Goal: Transaction & Acquisition: Purchase product/service

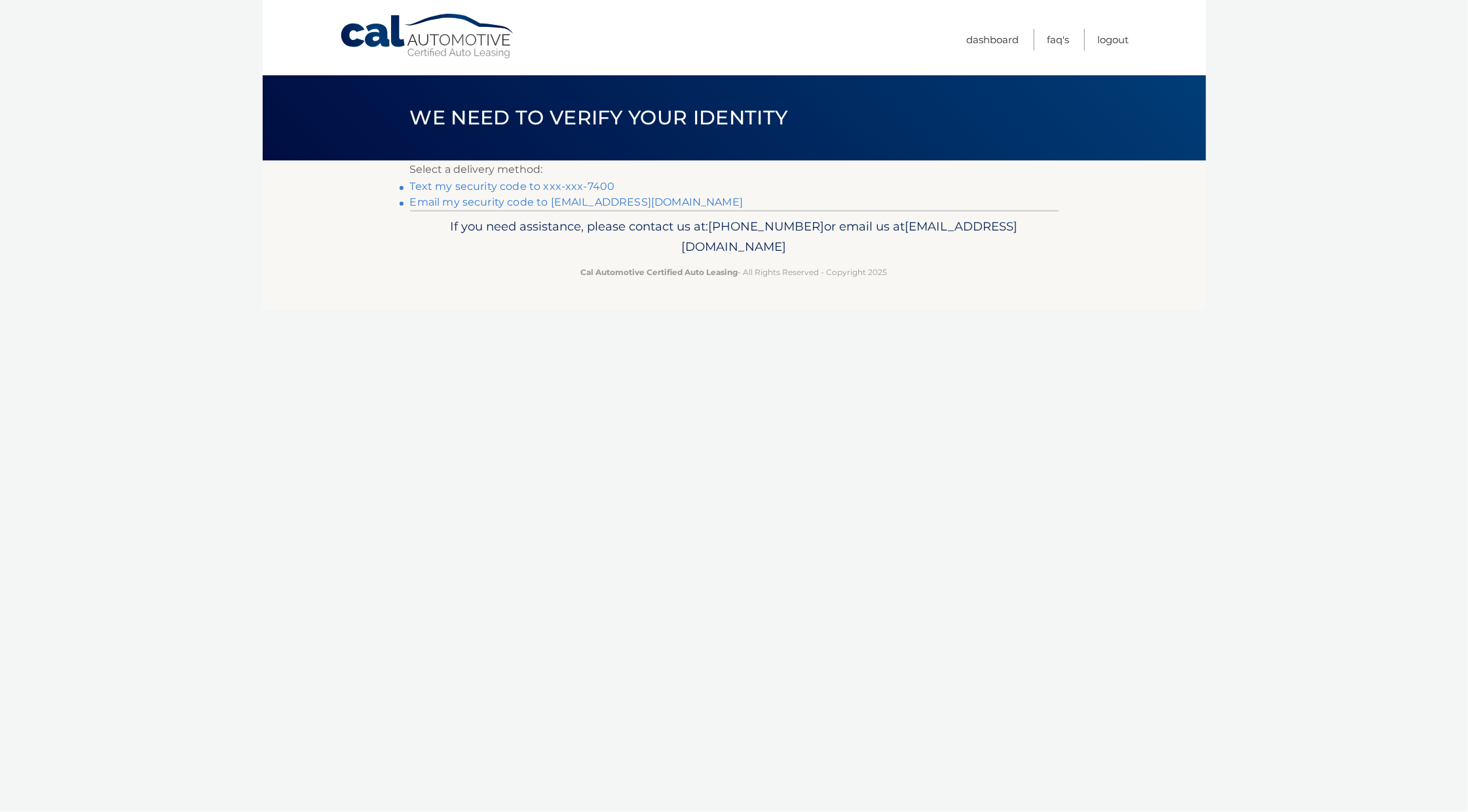
click at [576, 183] on link "Text my security code to xxx-xxx-7400" at bounding box center [513, 187] width 205 height 13
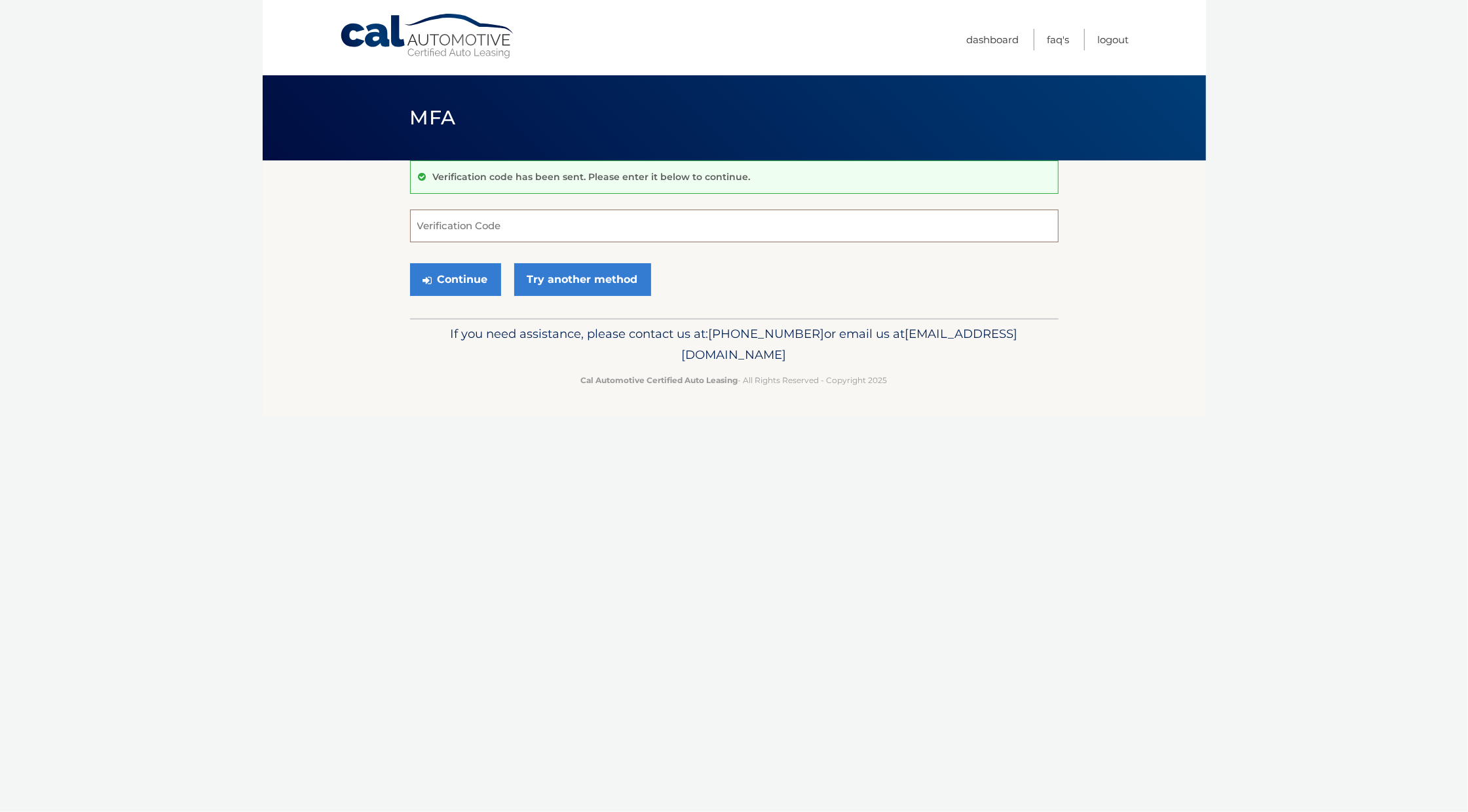
click at [568, 221] on input "Verification Code" at bounding box center [734, 226] width 649 height 33
type input "594041"
click at [468, 274] on button "Continue" at bounding box center [456, 279] width 91 height 33
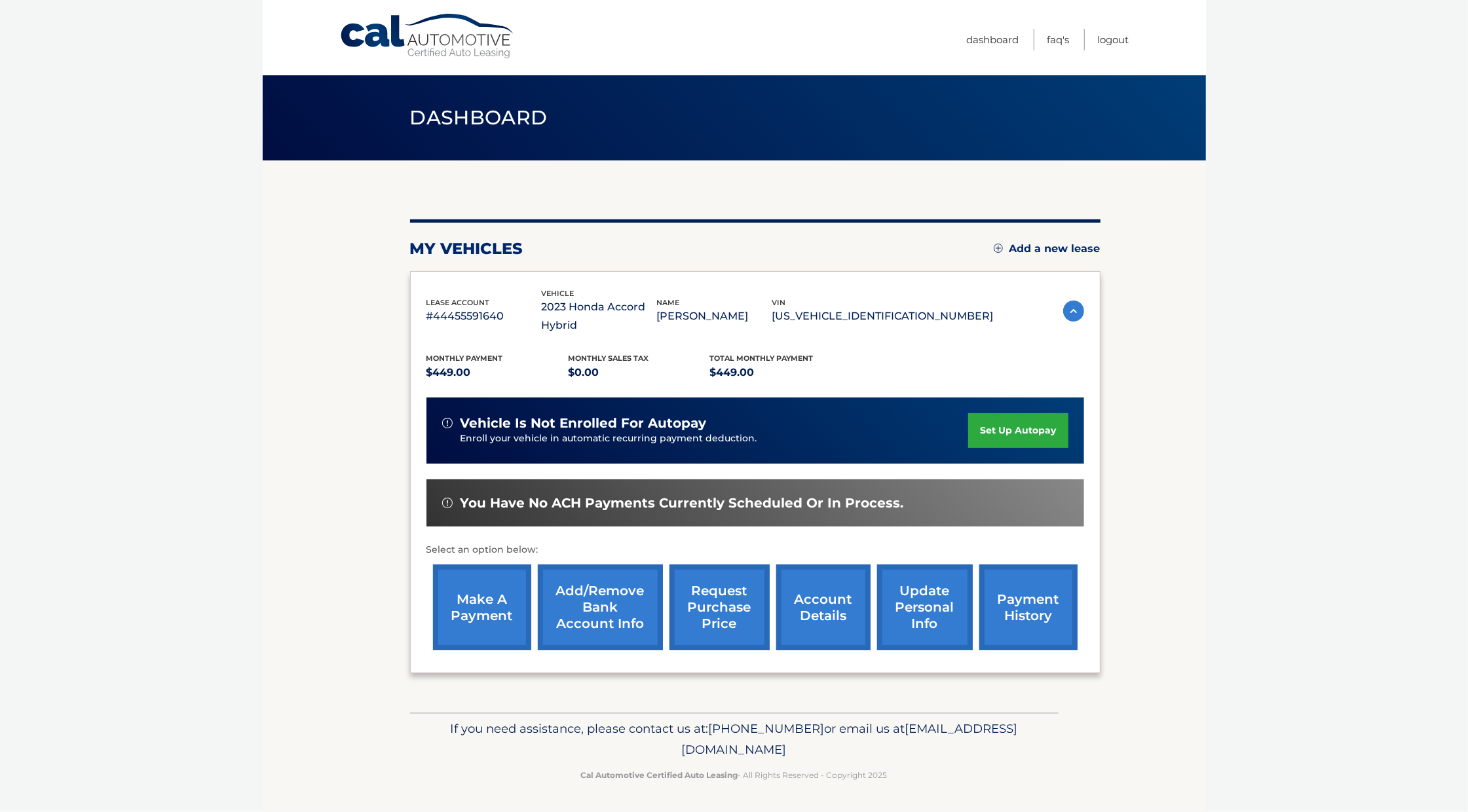
click at [492, 590] on link "make a payment" at bounding box center [482, 607] width 98 height 86
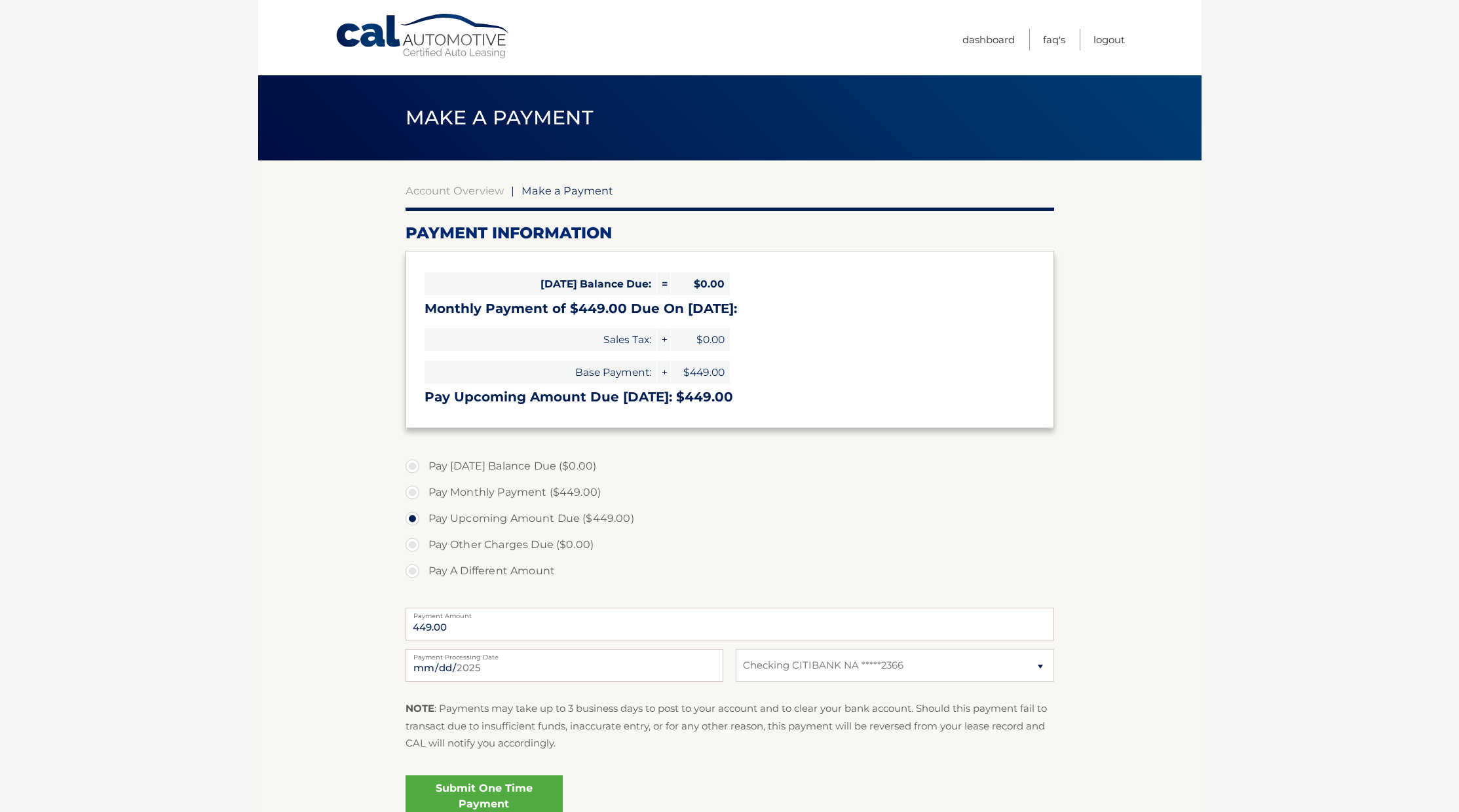
select select "ZDU0ZDE4NjAtZGJhMC00NWI3LWExMTAtNTk2NmMxMDI5YWRh"
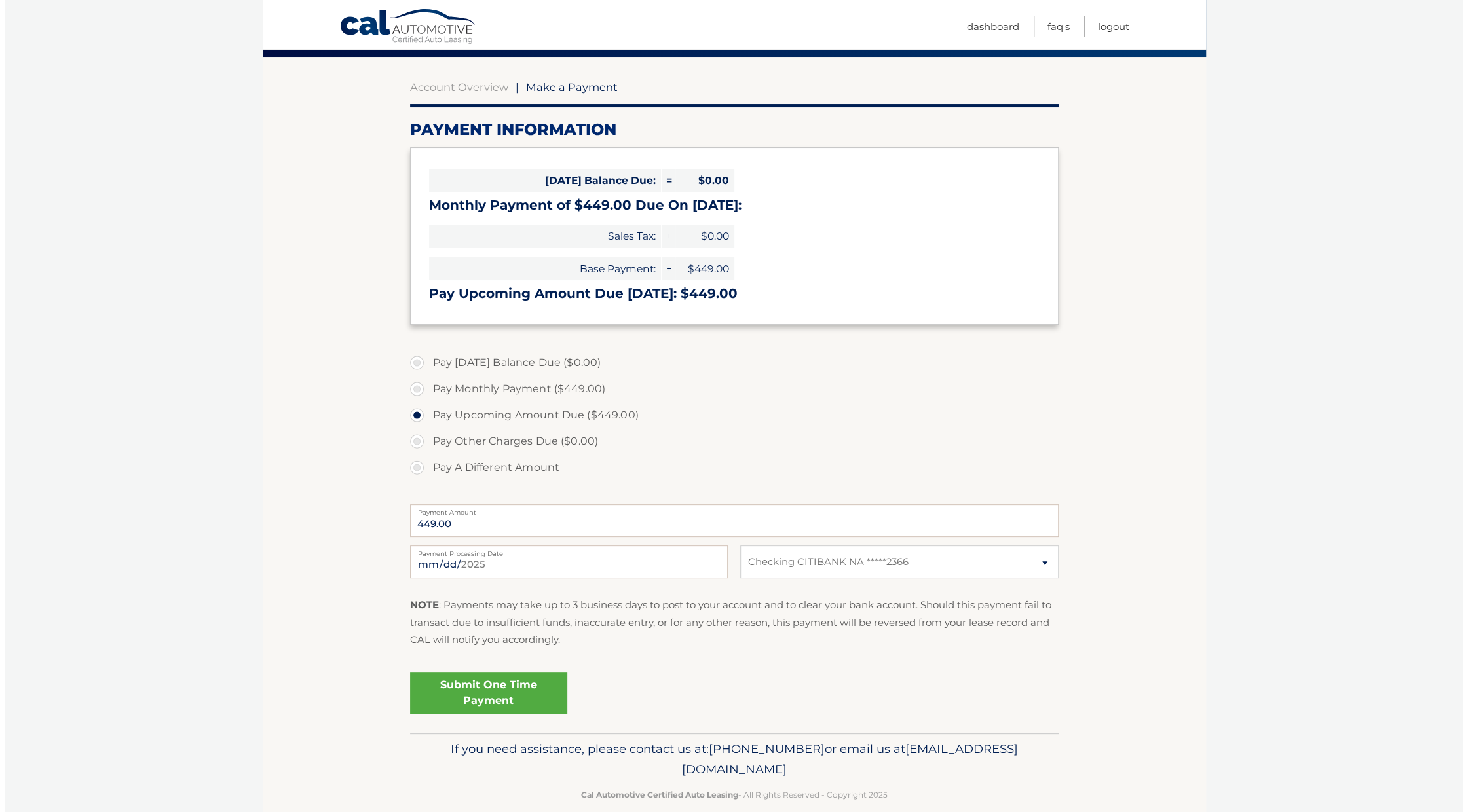
scroll to position [123, 0]
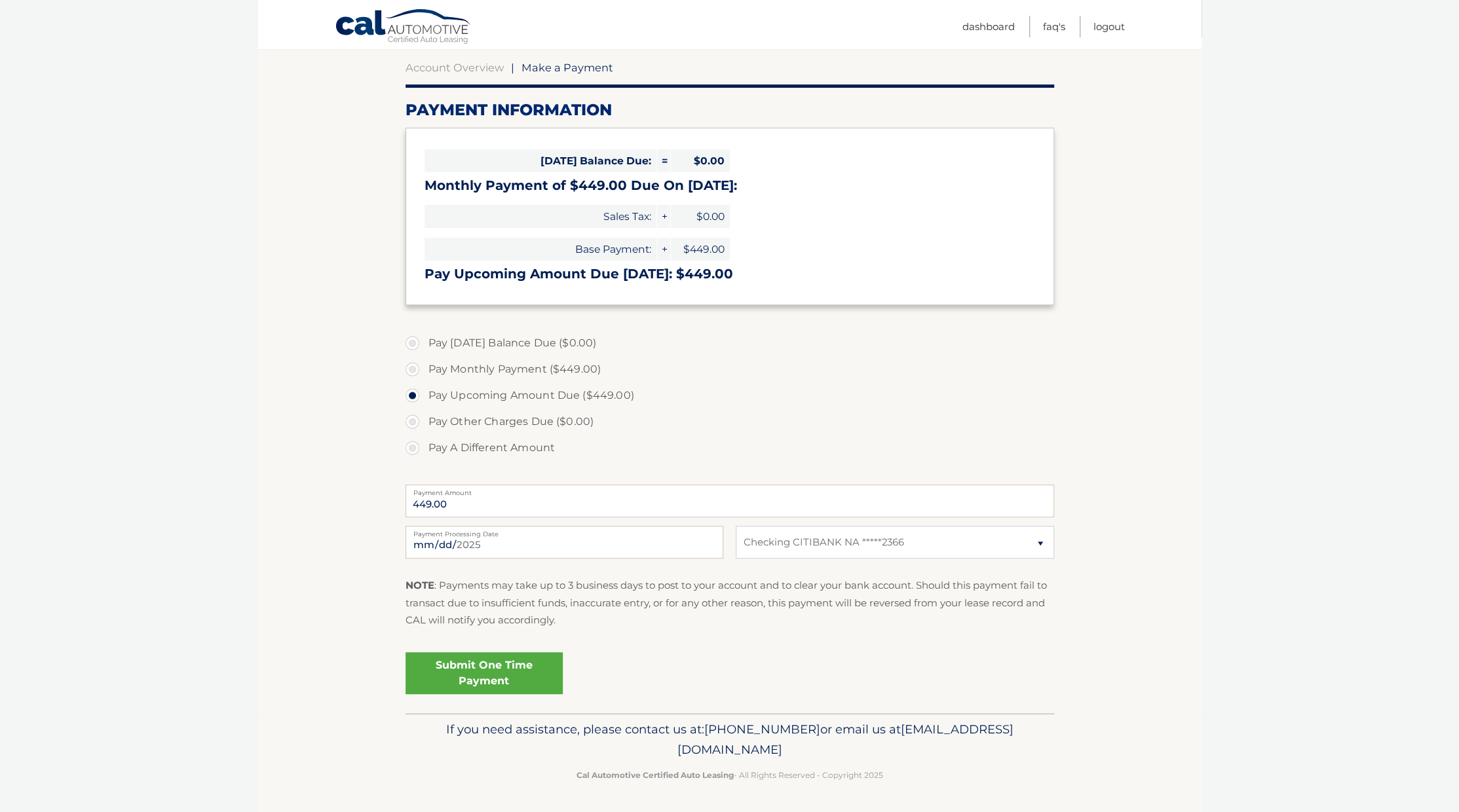
click at [525, 676] on link "Submit One Time Payment" at bounding box center [484, 674] width 157 height 42
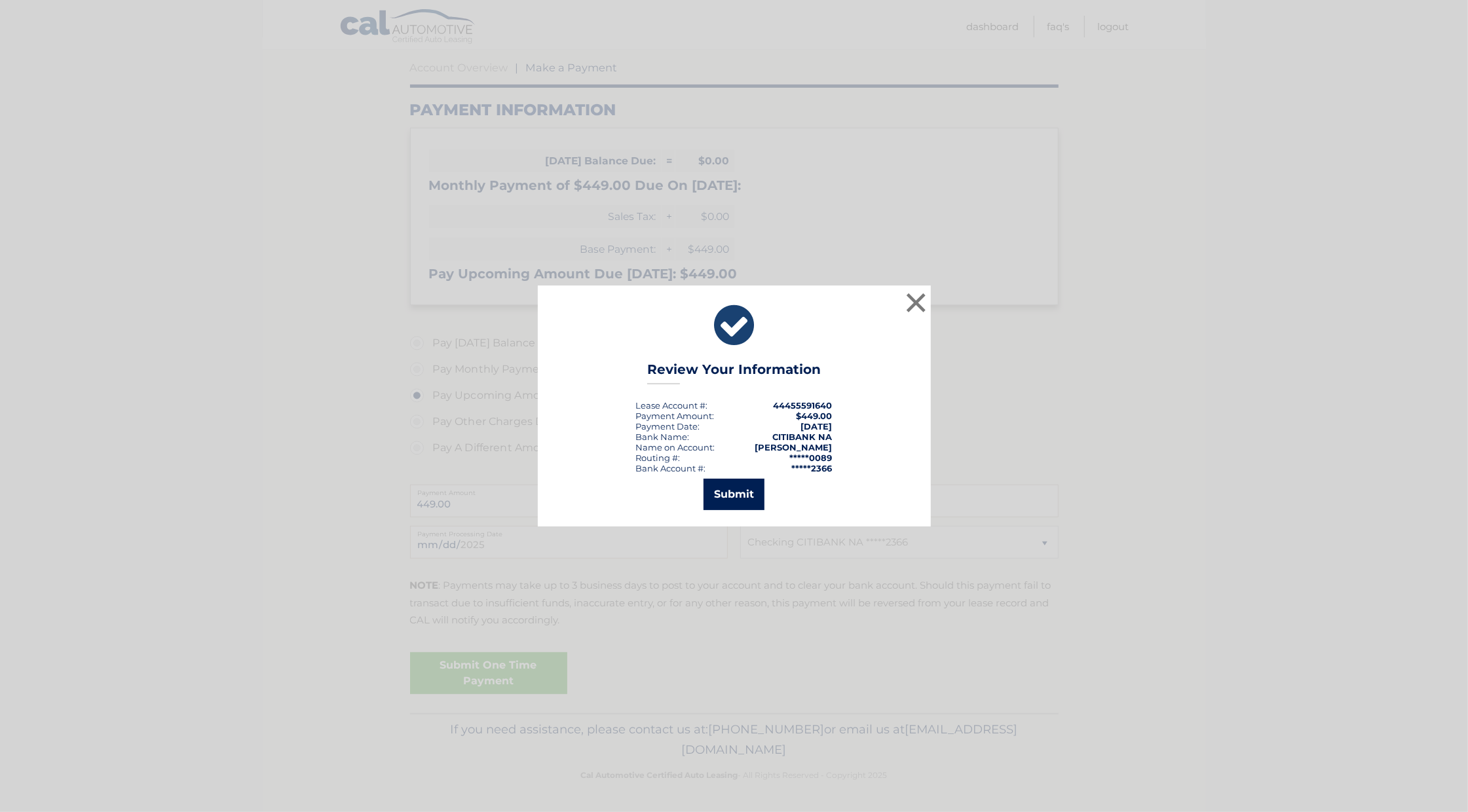
click at [735, 495] on button "Submit" at bounding box center [734, 494] width 61 height 32
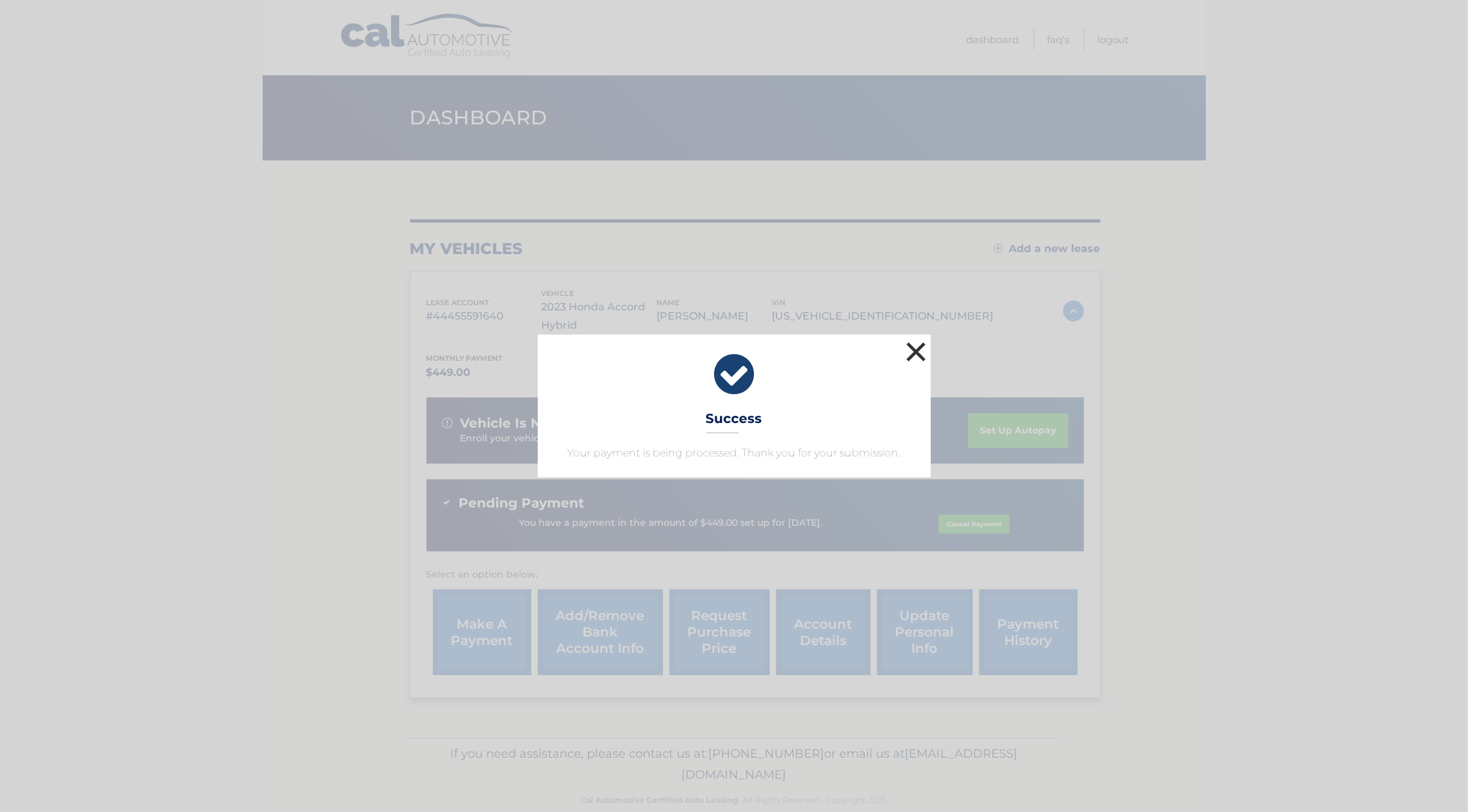
click at [913, 352] on button "×" at bounding box center [916, 351] width 26 height 26
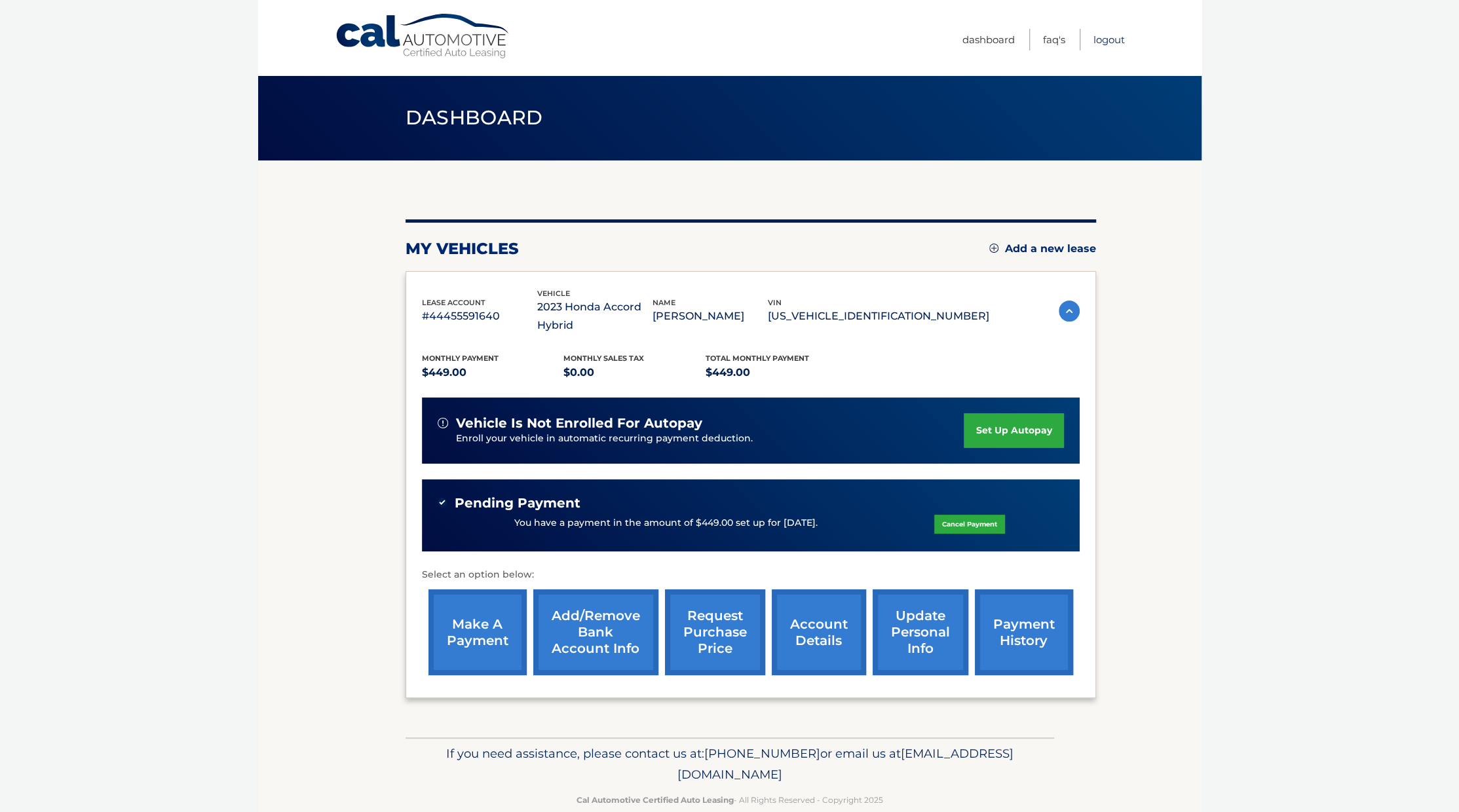
click at [1114, 34] on link "Logout" at bounding box center [1109, 39] width 32 height 22
